Goal: Task Accomplishment & Management: Manage account settings

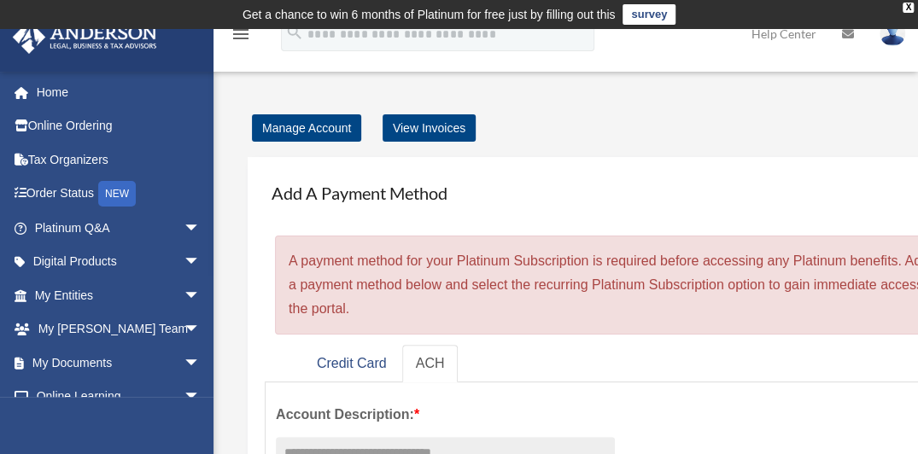
click at [207, 399] on div "cmacal04@yahoo.com Sign Out cmacal04@yahoo.com Home Online Ordering Tax Organiz…" at bounding box center [107, 298] width 214 height 454
drag, startPoint x: 207, startPoint y: 399, endPoint x: 208, endPoint y: 407, distance: 8.7
click at [208, 407] on div "cmacal04@yahoo.com Sign Out cmacal04@yahoo.com Home Online Ordering Tax Organiz…" at bounding box center [107, 298] width 214 height 454
click at [436, 126] on link "View Invoices" at bounding box center [429, 127] width 93 height 27
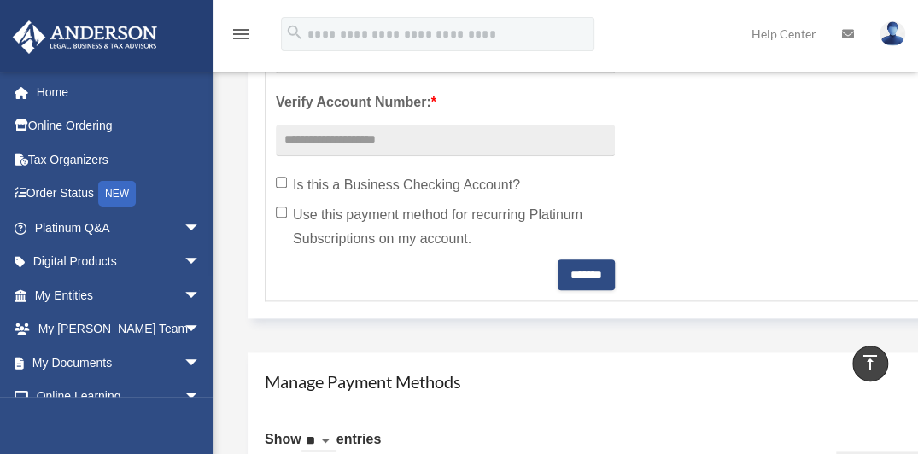
scroll to position [765, 0]
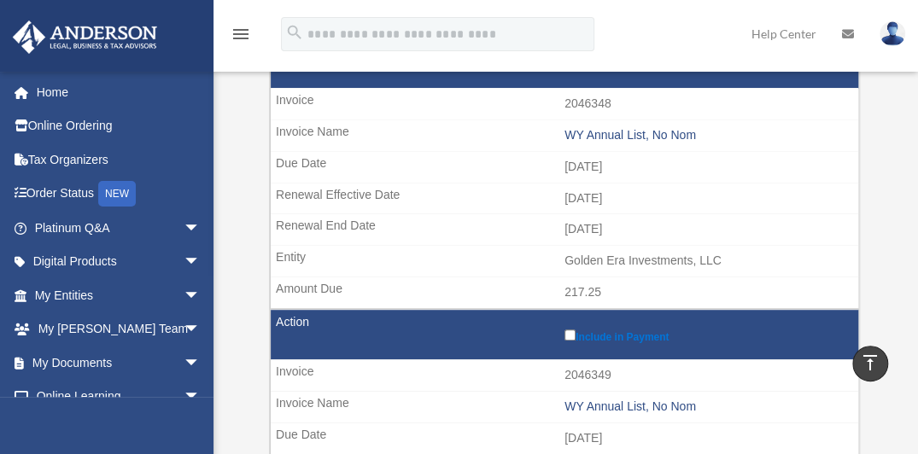
scroll to position [270, 0]
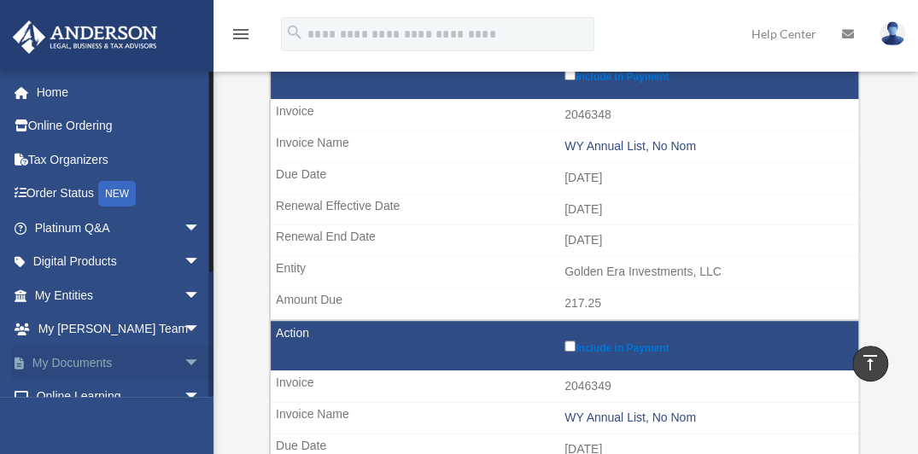
click at [184, 361] on span "arrow_drop_down" at bounding box center [201, 363] width 34 height 35
click at [145, 382] on link "Box" at bounding box center [125, 397] width 202 height 34
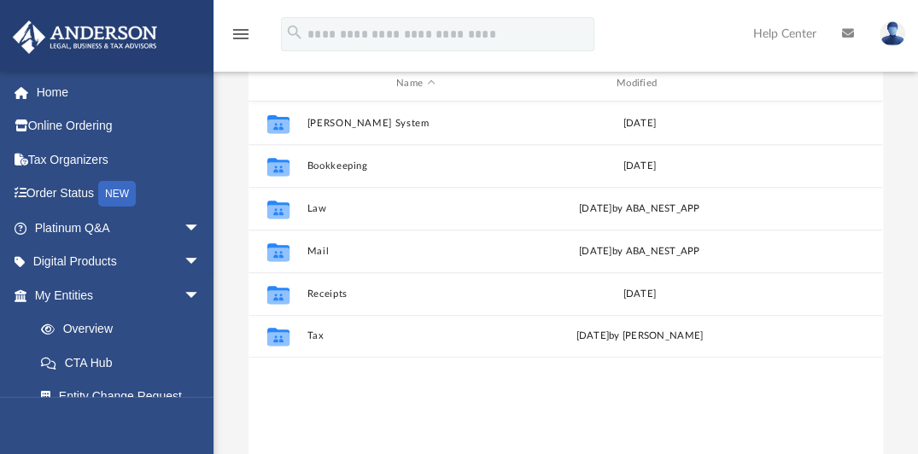
scroll to position [225, 0]
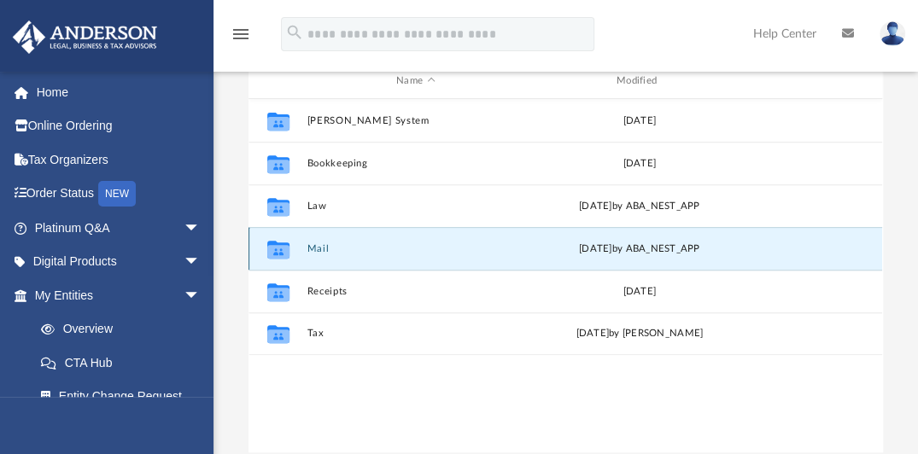
click at [493, 248] on button "Mail" at bounding box center [416, 248] width 217 height 11
click at [278, 246] on icon "grid" at bounding box center [278, 251] width 22 height 14
drag, startPoint x: 278, startPoint y: 246, endPoint x: 436, endPoint y: 254, distance: 158.2
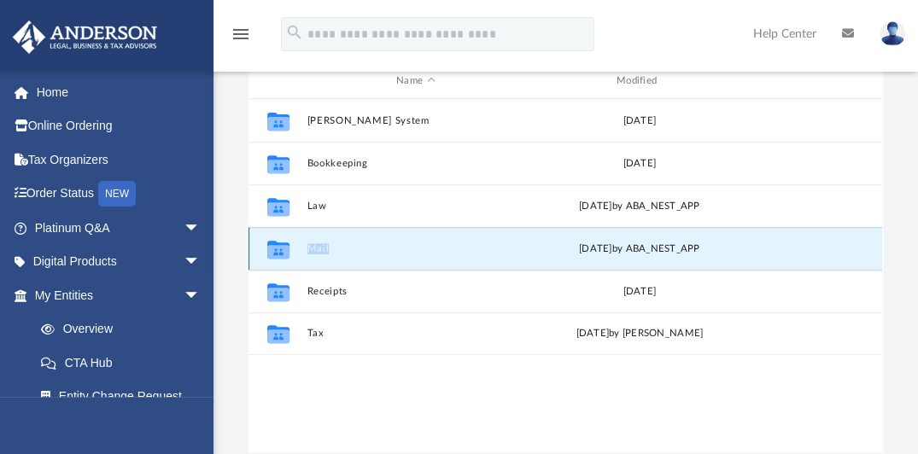
click at [436, 254] on div "Collaborated Folder Mail Tue Jul 1 2025 by ABA_NEST_APP" at bounding box center [566, 248] width 634 height 43
click at [738, 250] on div "Tue Jul 1 2025 by ABA_NEST_APP" at bounding box center [639, 248] width 217 height 15
click at [281, 261] on icon "Collaborated Folder" at bounding box center [278, 248] width 27 height 27
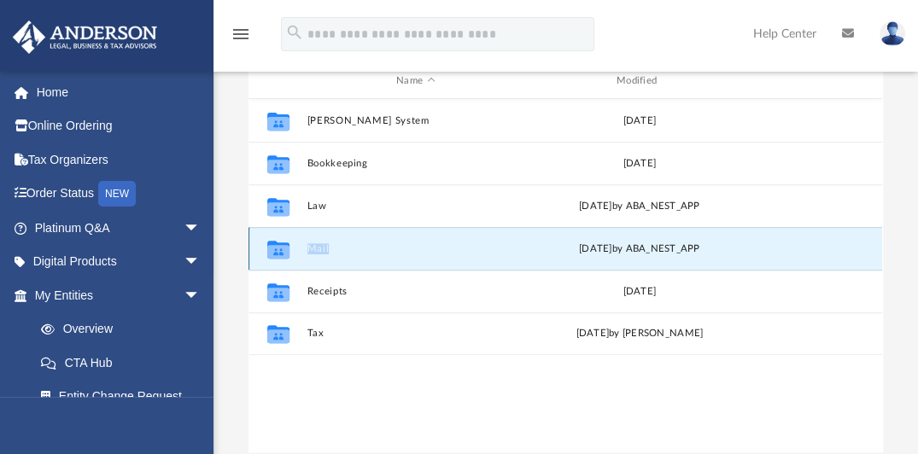
click at [281, 261] on icon "Collaborated Folder" at bounding box center [278, 248] width 27 height 27
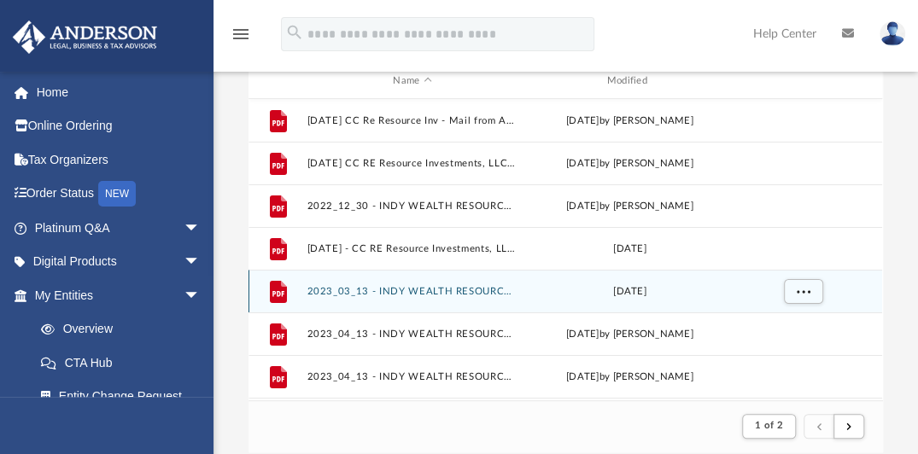
scroll to position [14, 14]
click at [529, 270] on div "File 2023_03_13 - INDY WEALTH RESOURCES, LLC - IRS Mail.pdf Mon Mar 13 2023" at bounding box center [566, 291] width 634 height 43
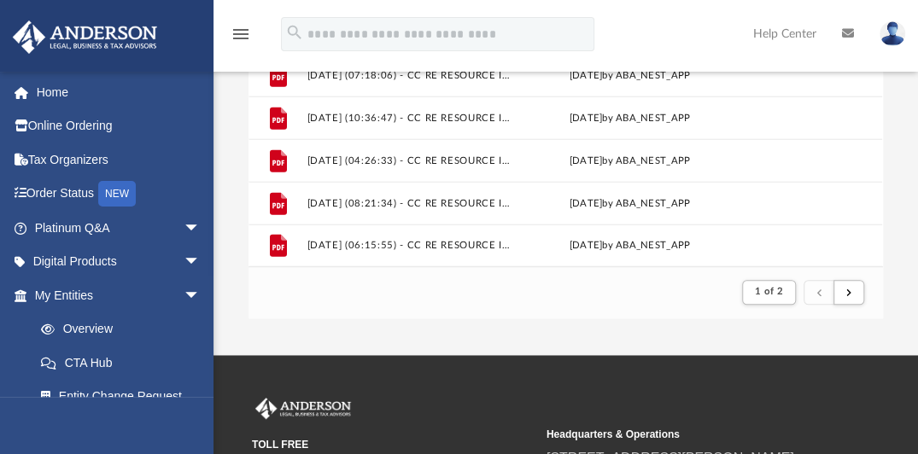
scroll to position [357, 0]
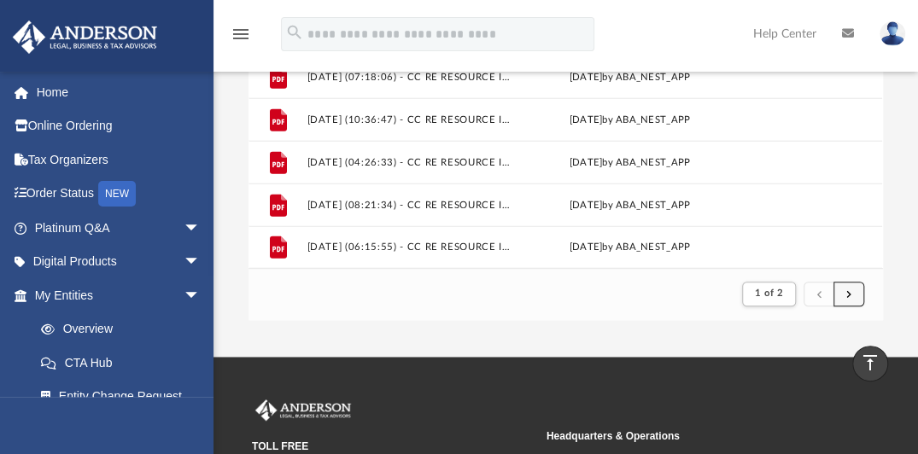
click at [846, 298] on button "submit" at bounding box center [849, 294] width 31 height 25
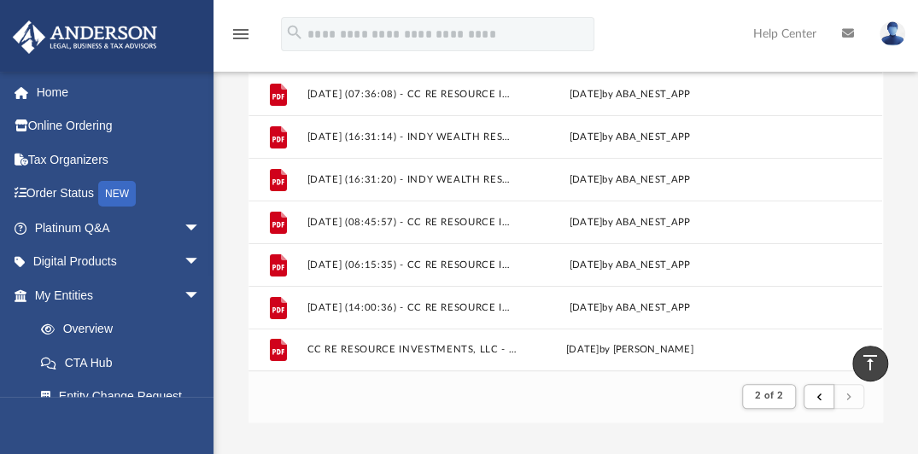
scroll to position [263, 0]
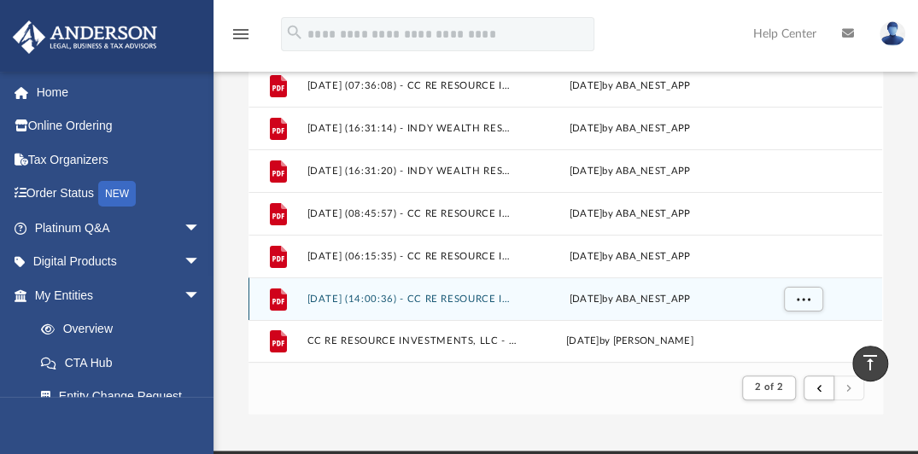
click at [681, 299] on div "Tue Jul 1 2025 by ABA_NEST_APP" at bounding box center [630, 298] width 210 height 15
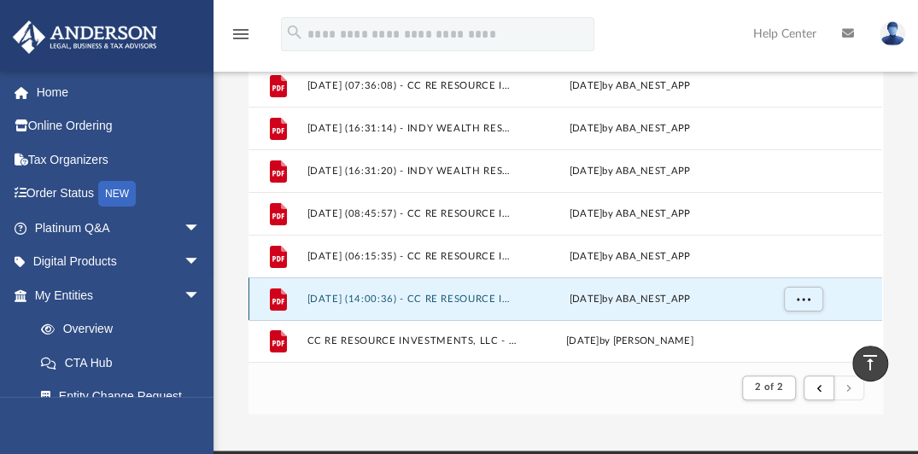
click at [681, 299] on div "Tue Jul 1 2025 by ABA_NEST_APP" at bounding box center [630, 298] width 210 height 15
drag, startPoint x: 681, startPoint y: 299, endPoint x: 804, endPoint y: 300, distance: 123.0
click at [804, 300] on span "More options" at bounding box center [804, 298] width 14 height 9
click at [790, 233] on li "Preview" at bounding box center [789, 235] width 50 height 18
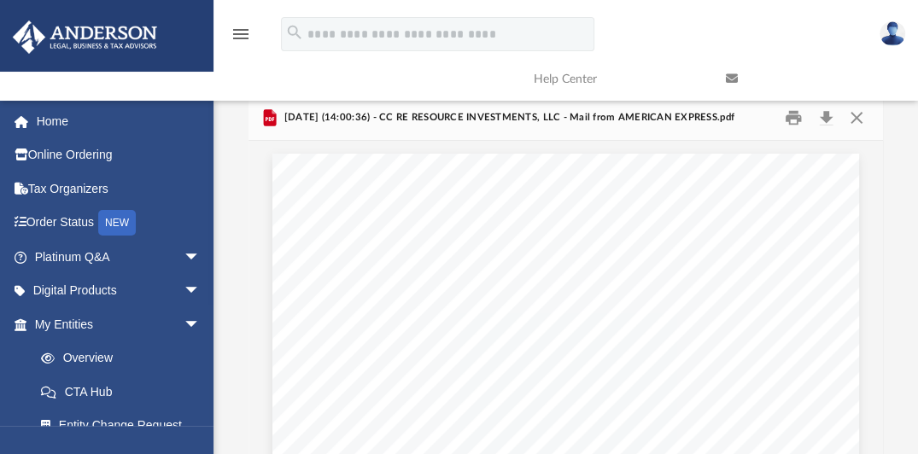
scroll to position [0, 0]
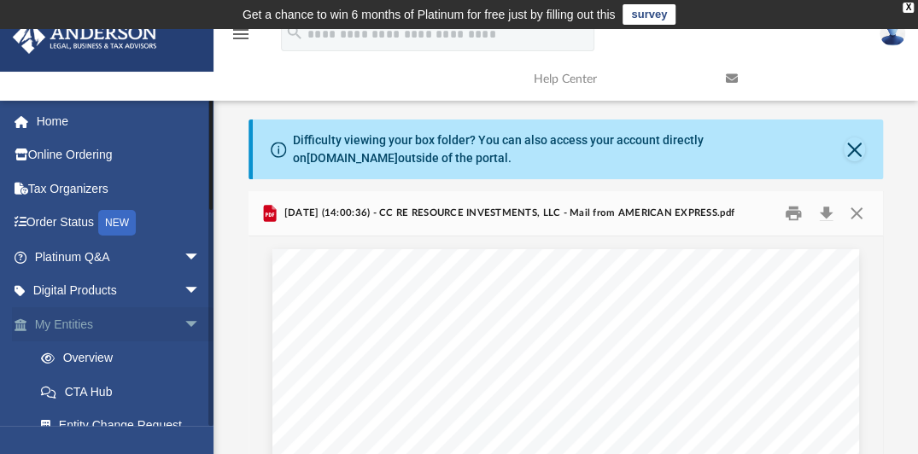
click at [84, 320] on link "My Entities arrow_drop_down" at bounding box center [119, 325] width 214 height 34
click at [103, 357] on link "Overview" at bounding box center [125, 359] width 202 height 34
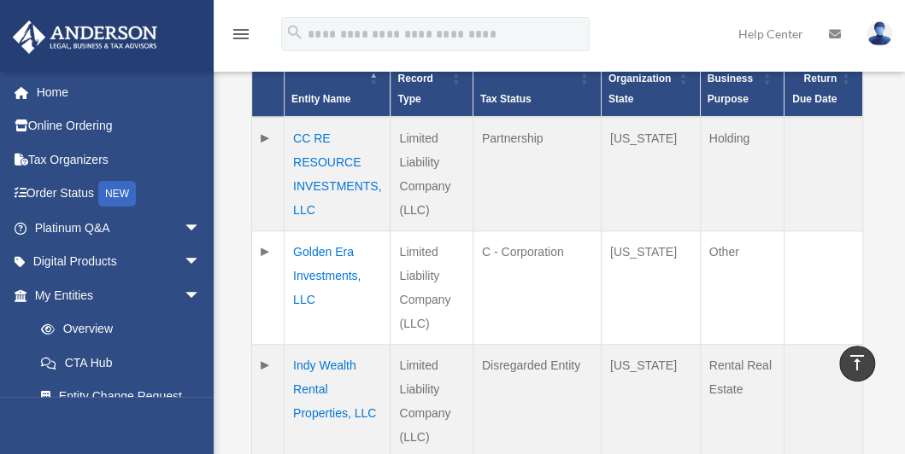
scroll to position [478, 0]
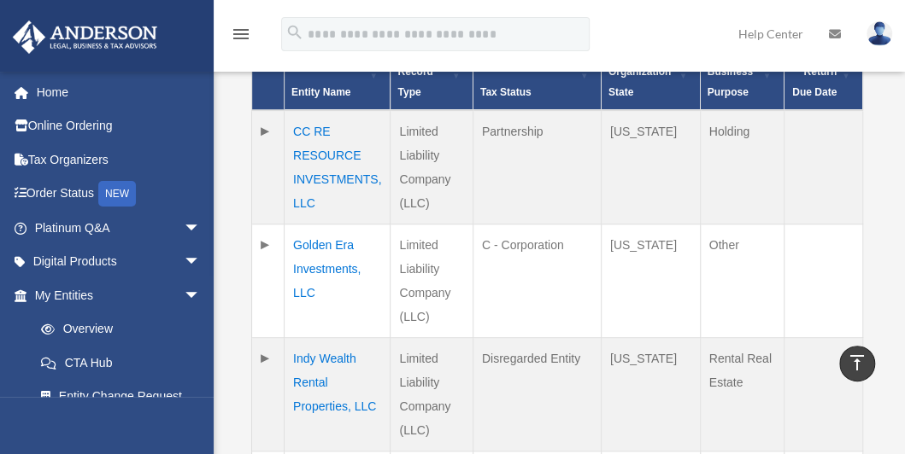
click at [210, 398] on div "cmacal04@yahoo.com Sign Out cmacal04@yahoo.com Home Online Ordering Tax Organiz…" at bounding box center [107, 298] width 214 height 454
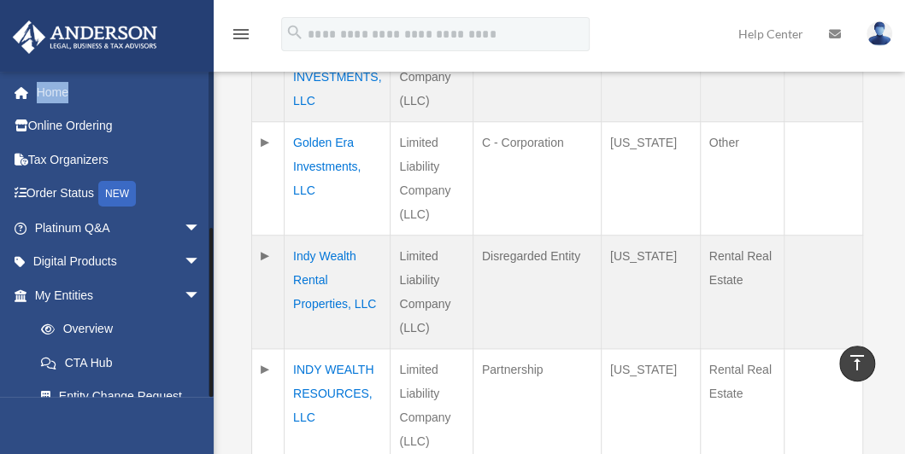
scroll to position [290, 0]
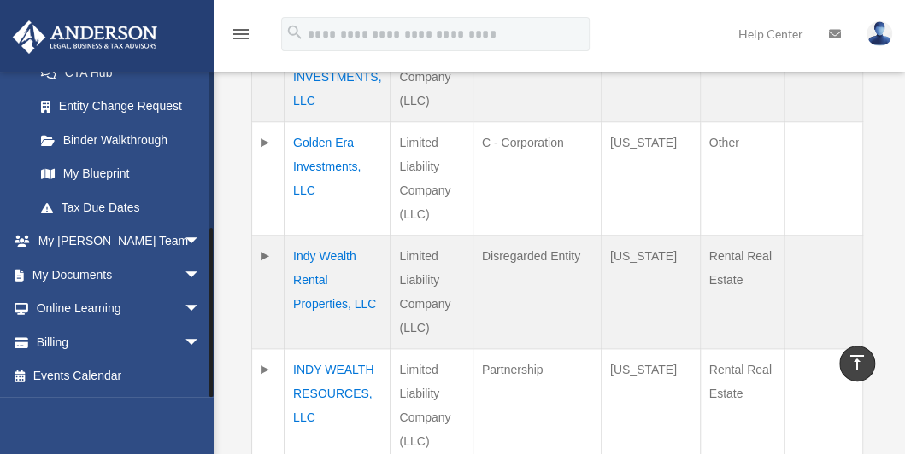
click at [212, 319] on div at bounding box center [210, 234] width 5 height 326
click at [190, 336] on span "arrow_drop_down" at bounding box center [201, 342] width 34 height 35
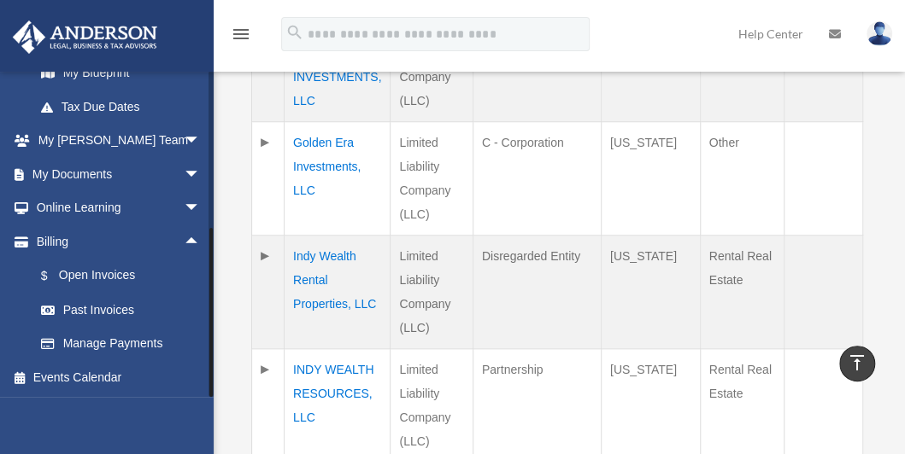
drag, startPoint x: 211, startPoint y: 375, endPoint x: 208, endPoint y: 414, distance: 39.4
click at [208, 414] on div "cmacal04@yahoo.com Sign Out cmacal04@yahoo.com Home Online Ordering Tax Organiz…" at bounding box center [107, 298] width 214 height 454
click at [101, 306] on link "Past Invoices" at bounding box center [125, 310] width 202 height 34
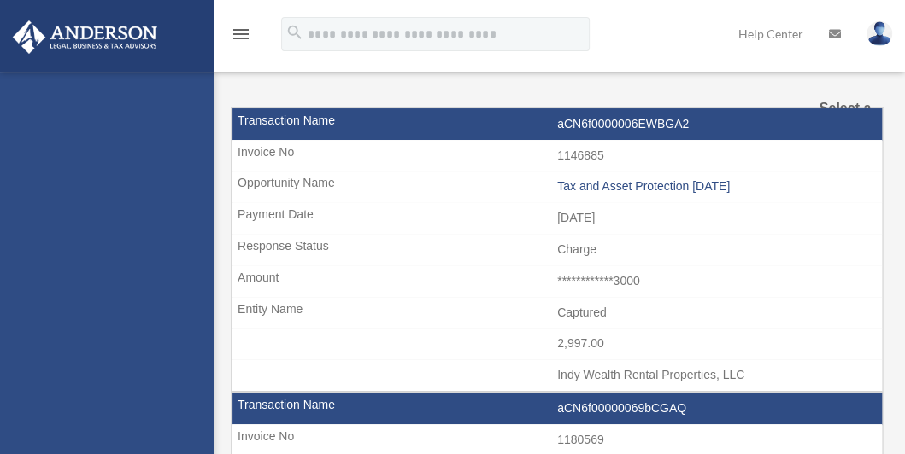
select select
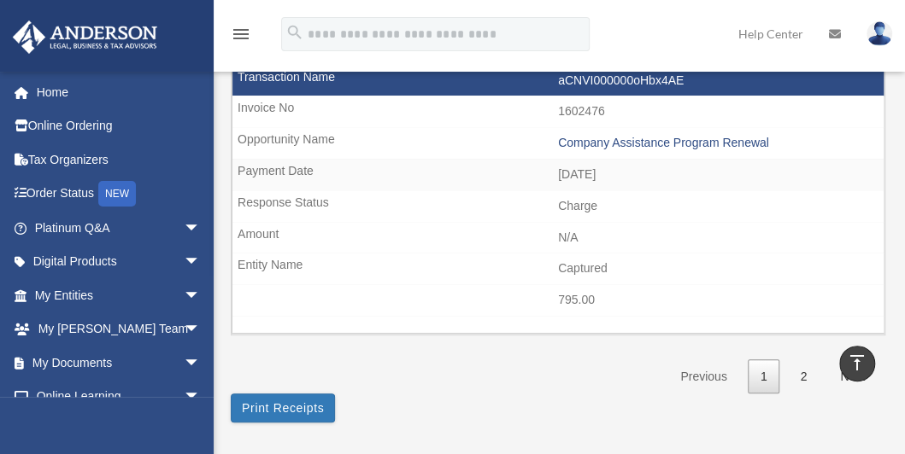
scroll to position [2802, 0]
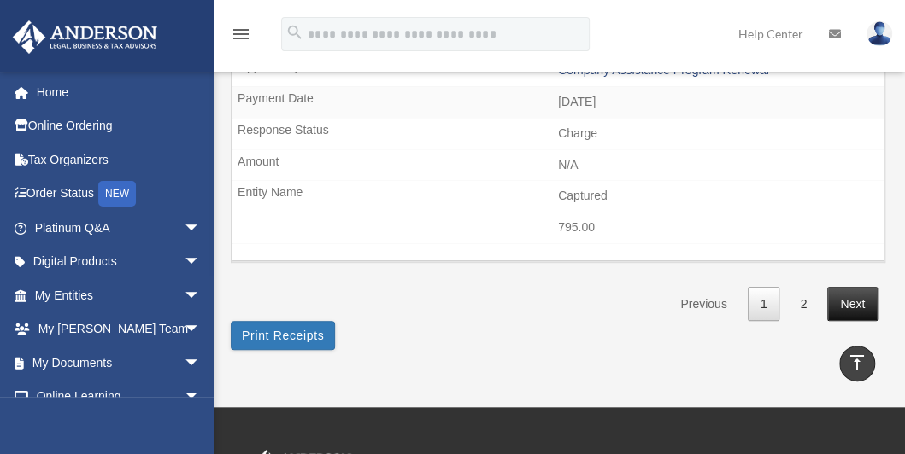
click at [848, 287] on link "Next" at bounding box center [852, 304] width 50 height 35
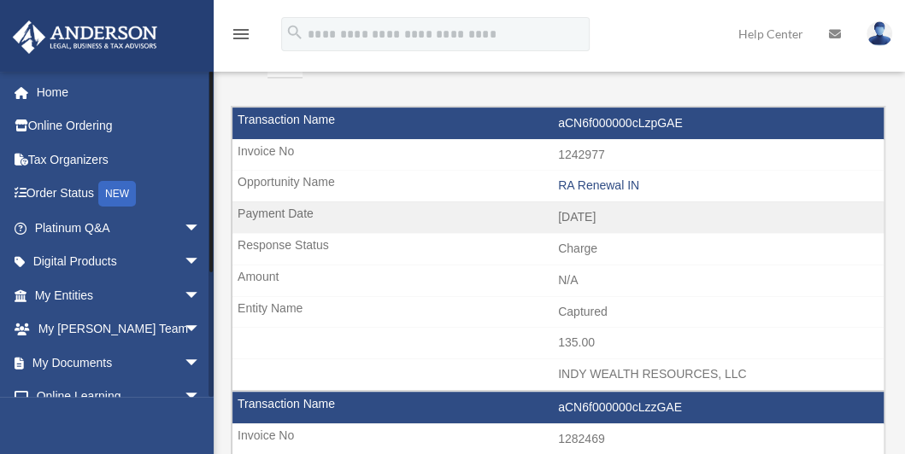
scroll to position [190, 0]
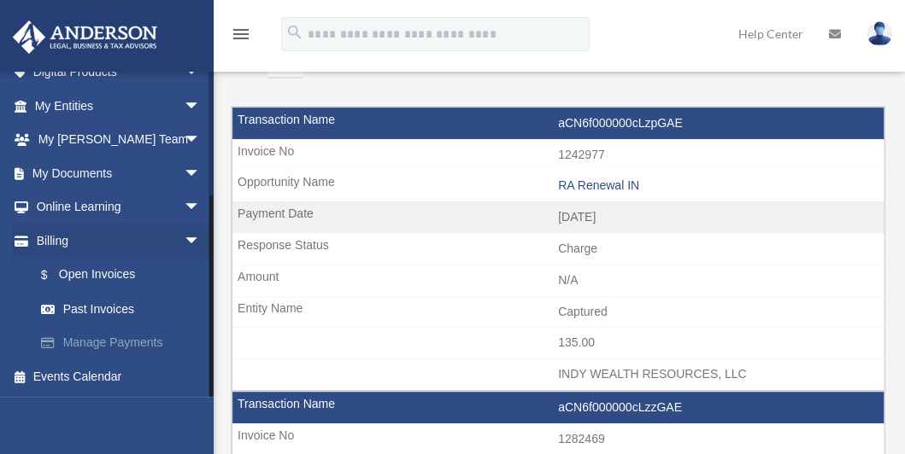
drag, startPoint x: 210, startPoint y: 308, endPoint x: 202, endPoint y: 349, distance: 41.7
click at [202, 349] on div "cmacal04@yahoo.com Sign Out cmacal04@yahoo.com Home Online Ordering Tax Organiz…" at bounding box center [107, 234] width 214 height 326
click at [113, 343] on link "Manage Payments" at bounding box center [125, 343] width 202 height 34
